Goal: Ask a question: Seek information or help from site administrators or community

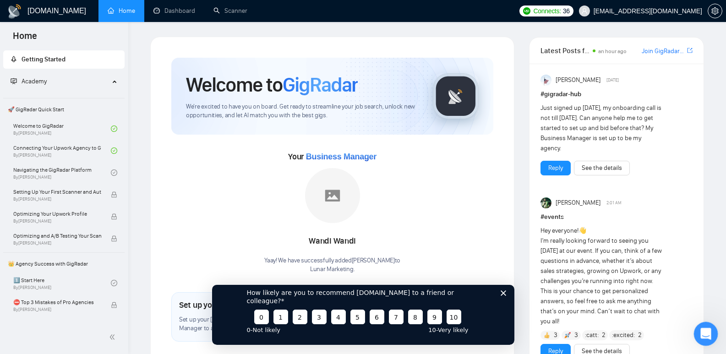
click at [708, 337] on div "Open Intercom Messenger" at bounding box center [704, 332] width 30 height 30
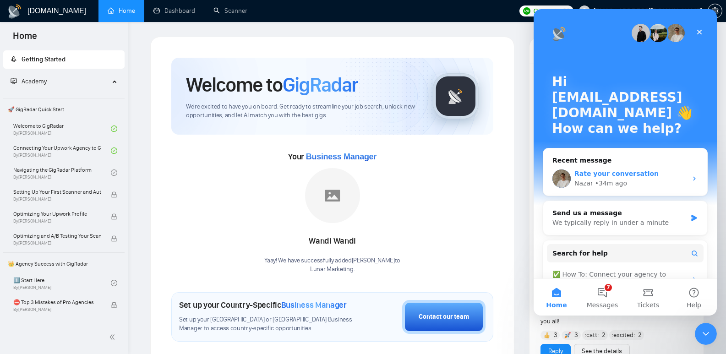
click at [643, 164] on div "Rate your conversation Nazar • 34m ago" at bounding box center [625, 179] width 164 height 34
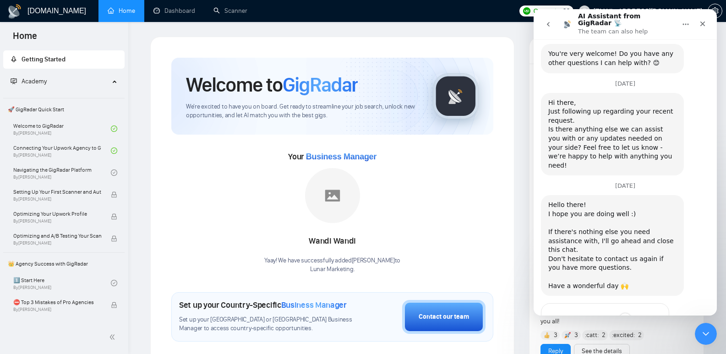
scroll to position [460, 0]
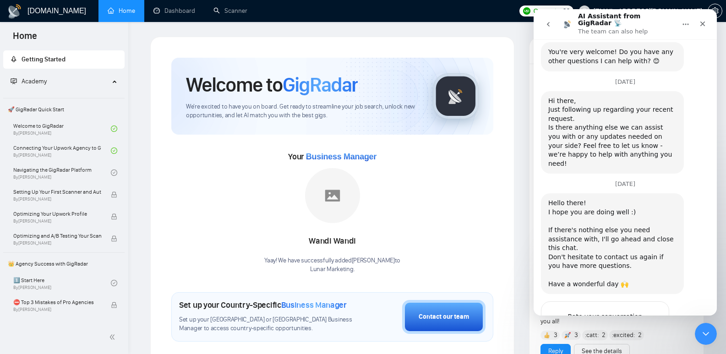
click at [649, 326] on span "Amazing" at bounding box center [648, 334] width 16 height 16
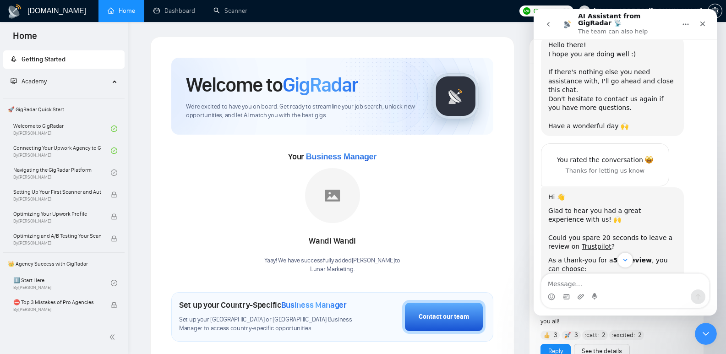
scroll to position [640, 0]
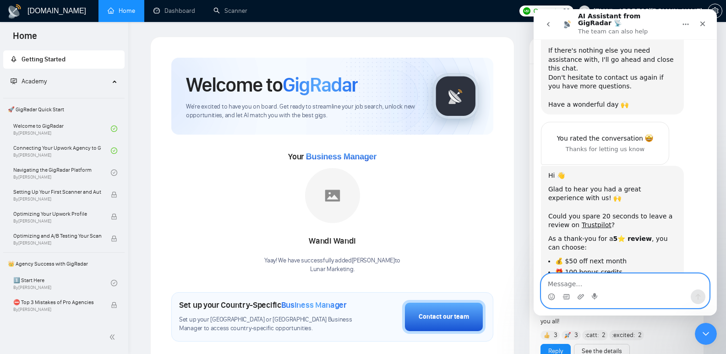
click at [567, 280] on textarea "Message…" at bounding box center [625, 282] width 168 height 16
click at [592, 282] on textarea "I want to ear" at bounding box center [625, 282] width 168 height 16
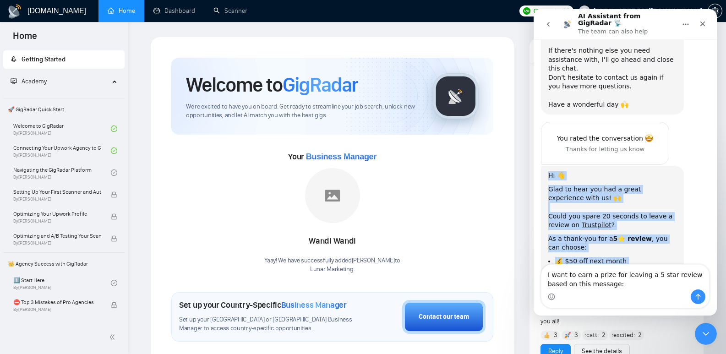
drag, startPoint x: 620, startPoint y: 212, endPoint x: 546, endPoint y: 118, distance: 119.4
click at [546, 166] on div "Hi 👋 Glad to hear you had a great experience with us! 🙌 ​ Could you spare 20 se…" at bounding box center [612, 239] width 143 height 147
copy div "Hi 👋 Glad to hear you had a great experience with us! 🙌 ​ Could you spare 20 se…"
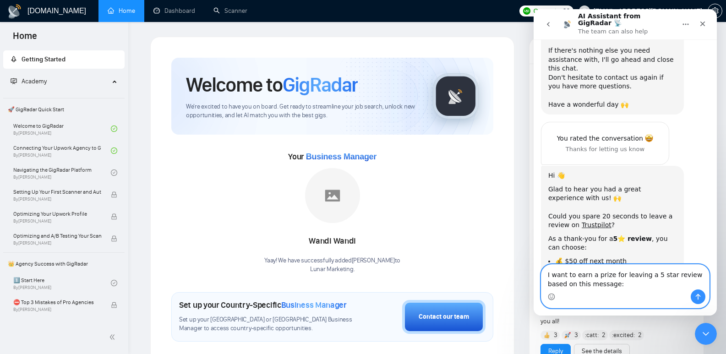
click at [615, 286] on textarea "I want to earn a prize for leaving a 5 star review based on this message:" at bounding box center [625, 277] width 168 height 25
paste textarea "Hi 👋 Glad to hear you had a great experience with us! 🙌 ​ Could you spare 20 se…"
type textarea "I want to earn a prize for leaving a 5 star review based on this message: Hi 👋 …"
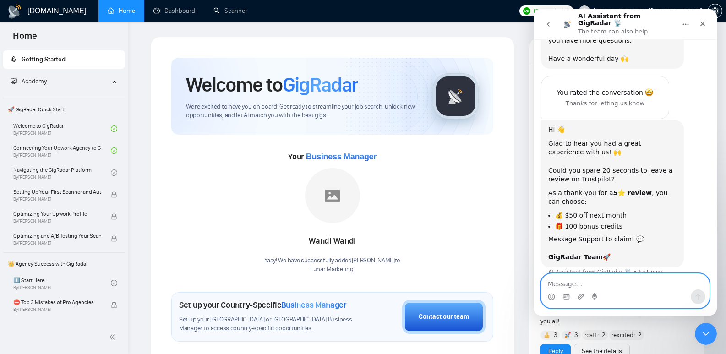
scroll to position [756, 0]
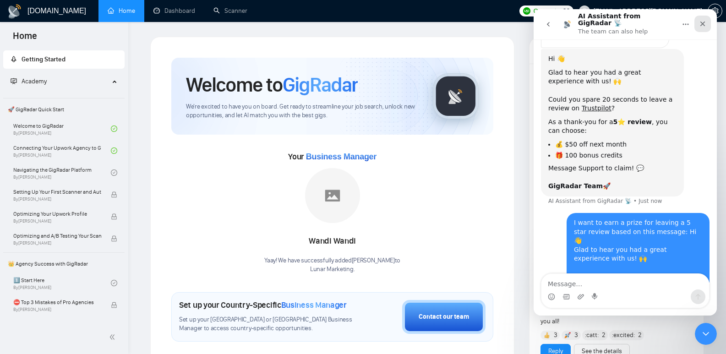
click at [699, 22] on icon "Close" at bounding box center [702, 23] width 7 height 7
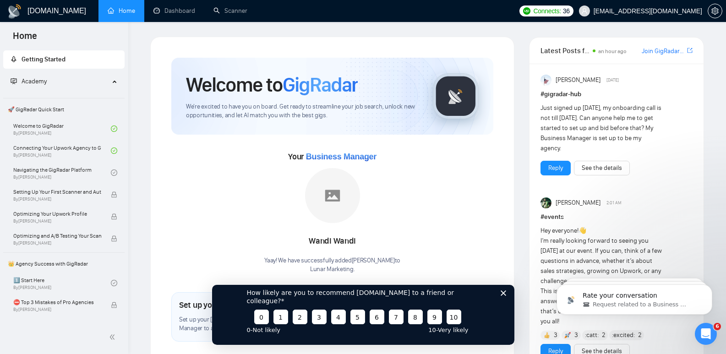
scroll to position [0, 0]
click at [169, 15] on link "Dashboard" at bounding box center [174, 11] width 42 height 8
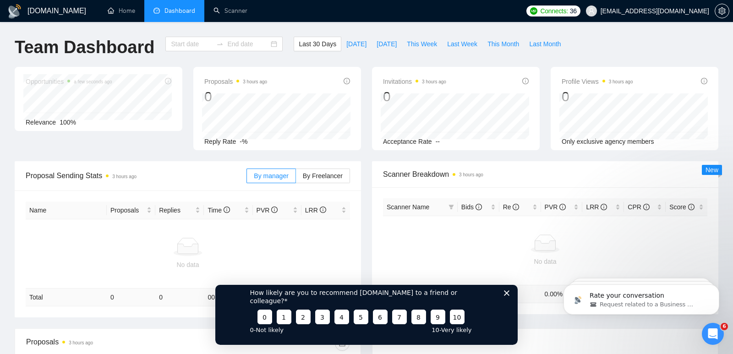
type input "[DATE]"
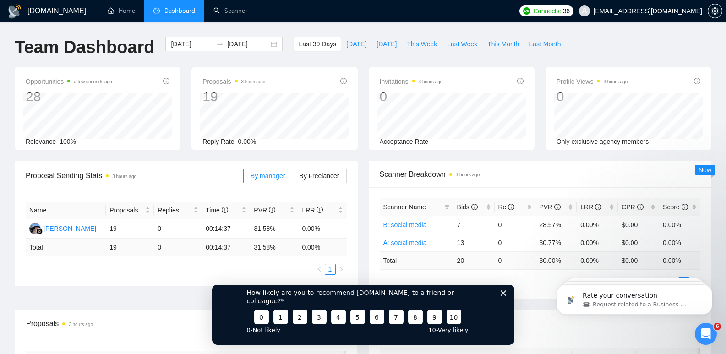
click at [504, 295] on icon "Close survey" at bounding box center [502, 292] width 5 height 5
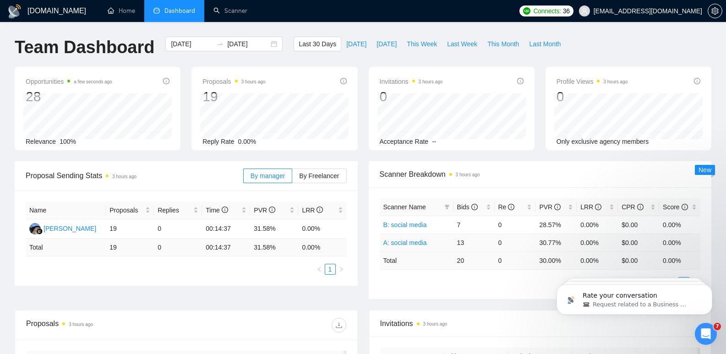
scroll to position [793, 0]
